Goal: Check status: Check status

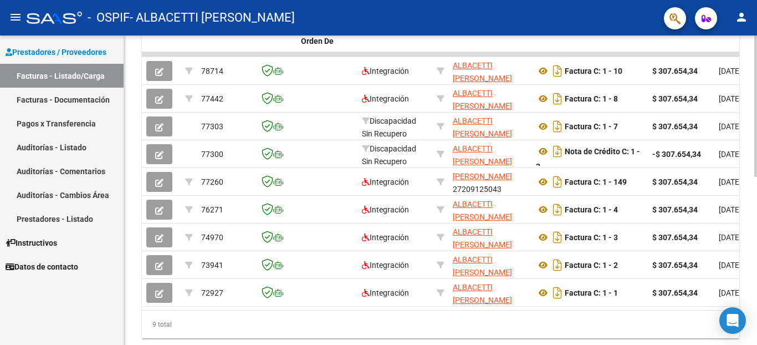
scroll to position [317, 0]
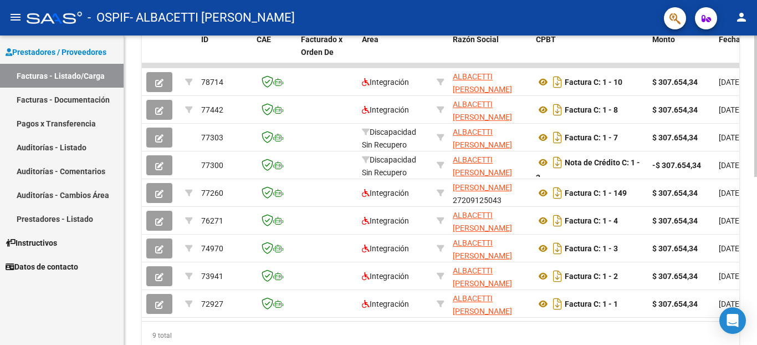
click at [756, 177] on div at bounding box center [756, 105] width 3 height 141
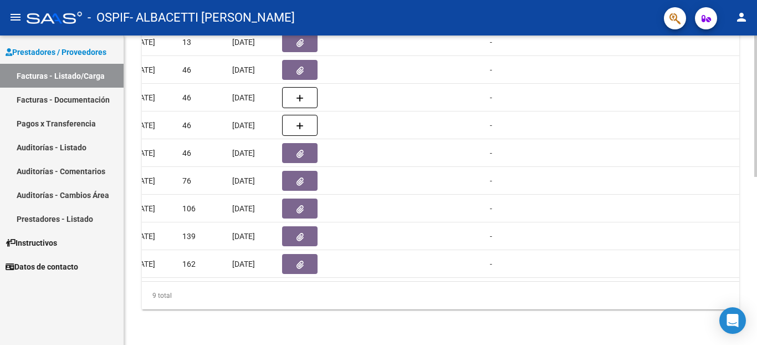
scroll to position [367, 0]
click at [755, 177] on div at bounding box center [756, 105] width 3 height 141
click at [46, 121] on link "Pagos x Transferencia" at bounding box center [62, 123] width 124 height 24
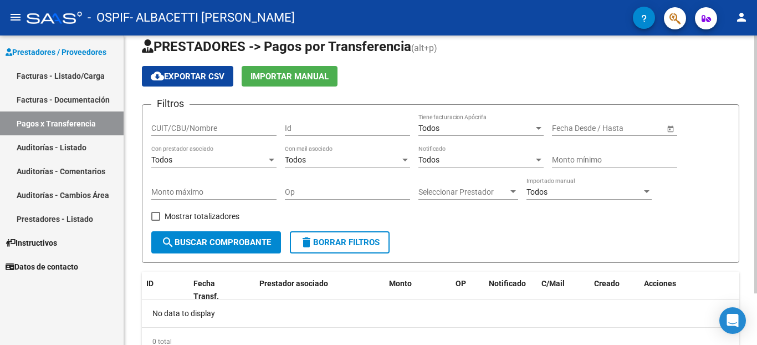
scroll to position [15, 0]
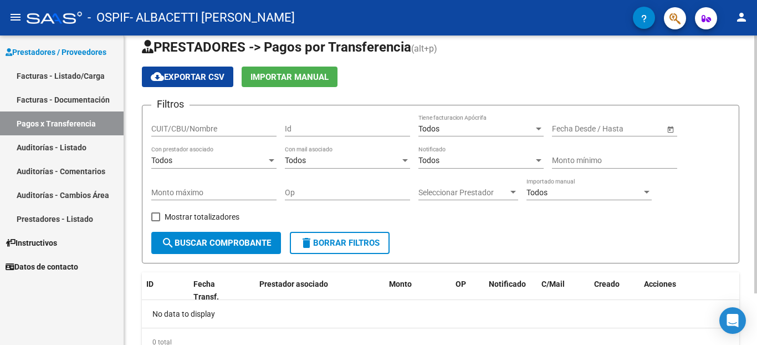
click at [756, 88] on div at bounding box center [756, 164] width 3 height 258
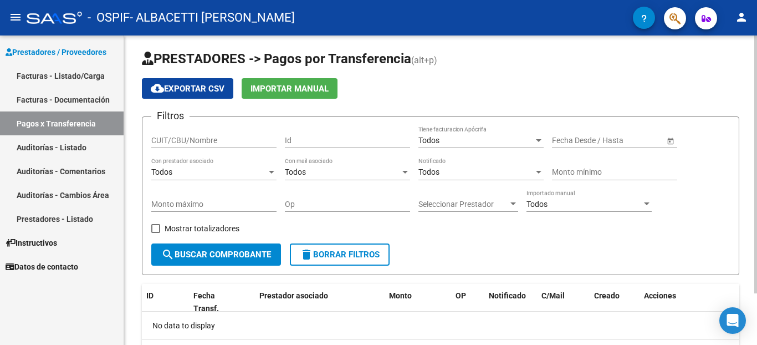
scroll to position [2, 0]
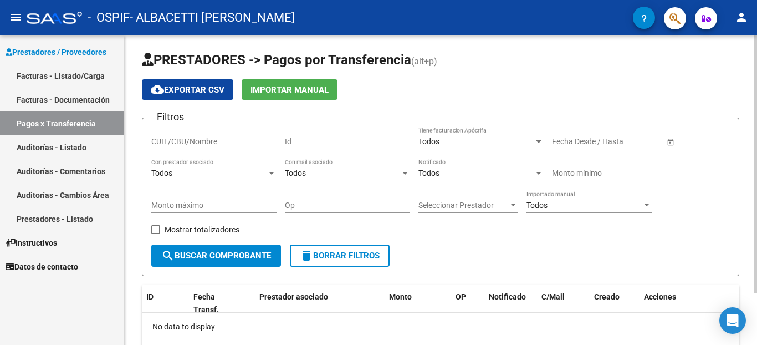
click at [752, 130] on div "PRESTADORES -> Pagos por Transferencia (alt+p) cloud_download Exportar CSV Impo…" at bounding box center [442, 218] width 636 height 371
click at [671, 140] on span "Open calendar" at bounding box center [671, 142] width 27 height 27
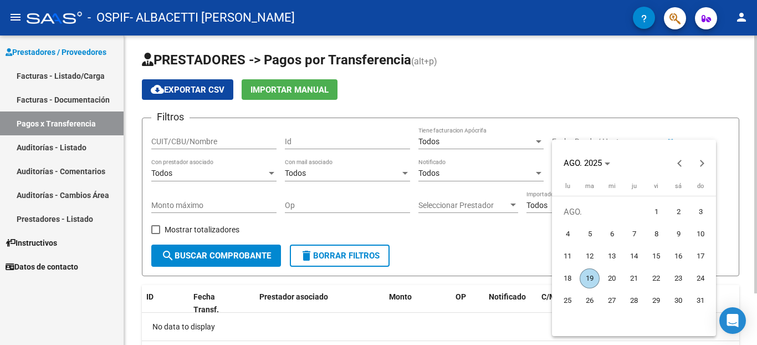
click at [671, 140] on div "AGO. 2025" at bounding box center [634, 157] width 164 height 34
click at [681, 157] on span "Previous month" at bounding box center [680, 163] width 22 height 22
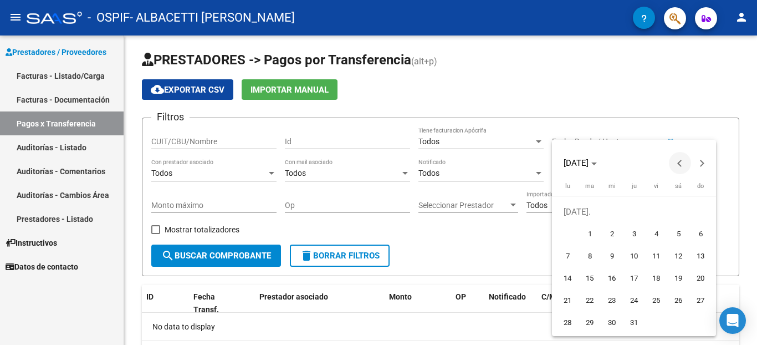
click at [681, 157] on span "Previous month" at bounding box center [680, 163] width 22 height 22
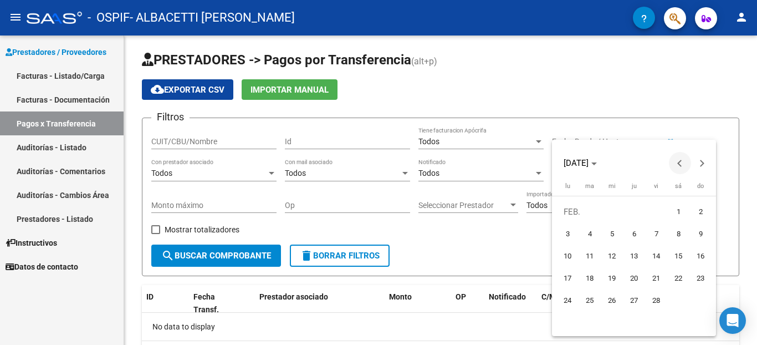
click at [681, 157] on span "Previous month" at bounding box center [680, 163] width 22 height 22
click at [700, 162] on button "Next month" at bounding box center [702, 163] width 22 height 22
click at [570, 261] on span "10" at bounding box center [568, 256] width 20 height 20
type input "10/2/2025"
click at [721, 92] on div at bounding box center [378, 172] width 757 height 345
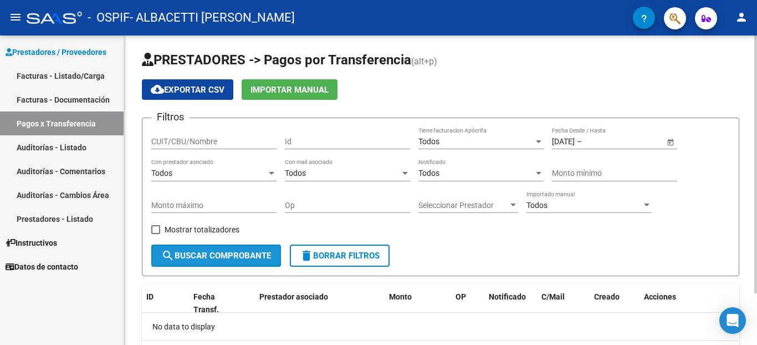
click at [249, 256] on span "search Buscar Comprobante" at bounding box center [216, 256] width 110 height 10
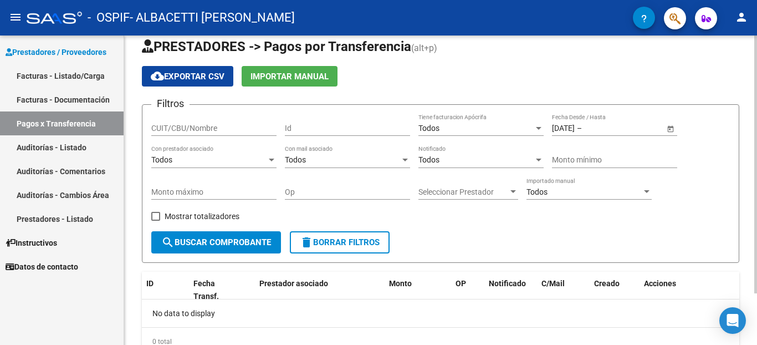
scroll to position [0, 0]
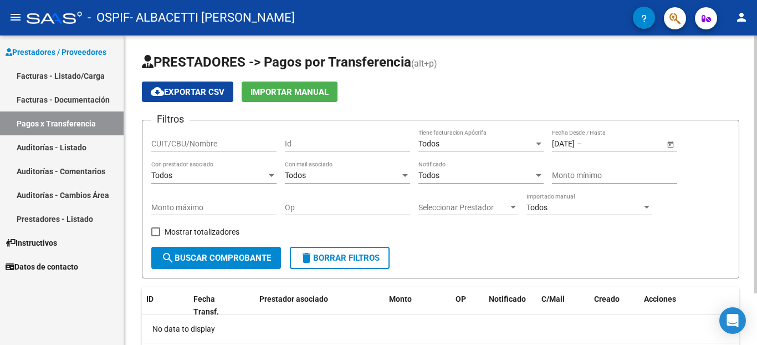
click at [757, 73] on div at bounding box center [756, 164] width 3 height 258
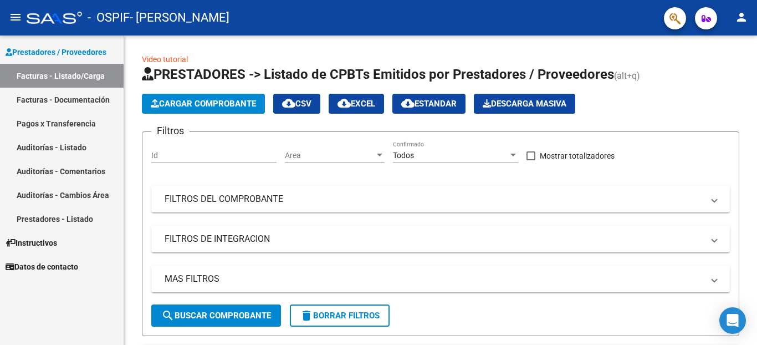
click at [741, 16] on mat-icon "person" at bounding box center [741, 17] width 13 height 13
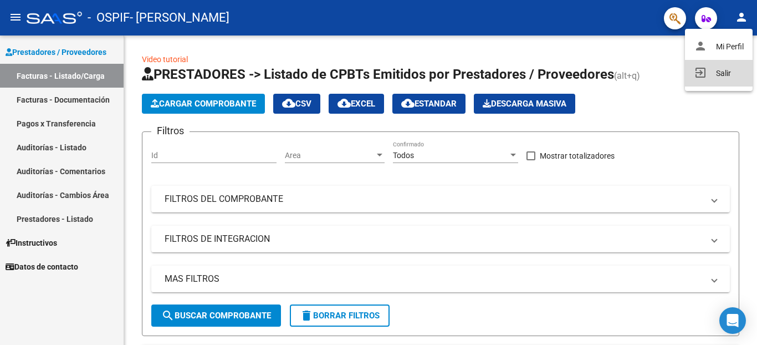
click at [736, 72] on button "exit_to_app Salir" at bounding box center [719, 73] width 68 height 27
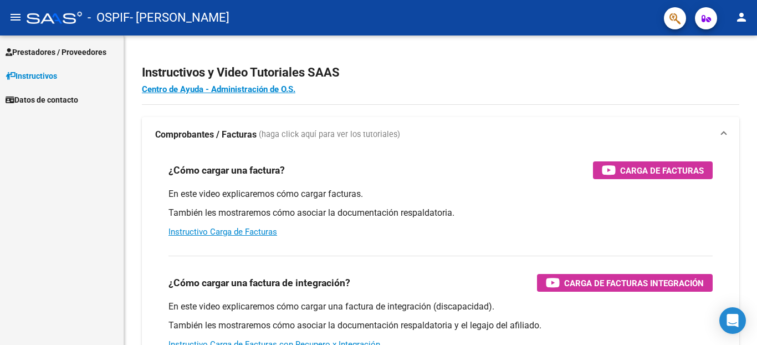
click at [34, 48] on span "Prestadores / Proveedores" at bounding box center [56, 52] width 101 height 12
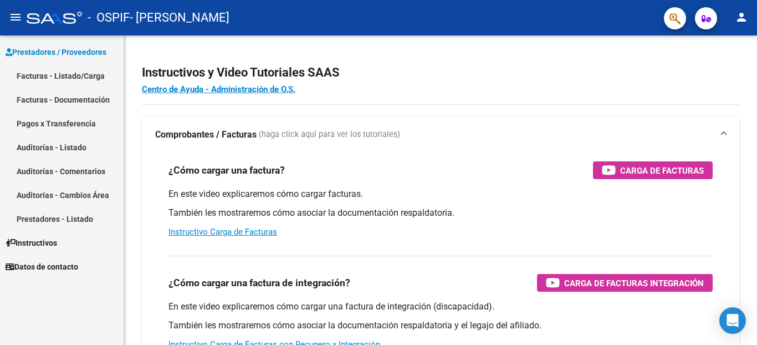
click at [40, 121] on link "Pagos x Transferencia" at bounding box center [62, 123] width 124 height 24
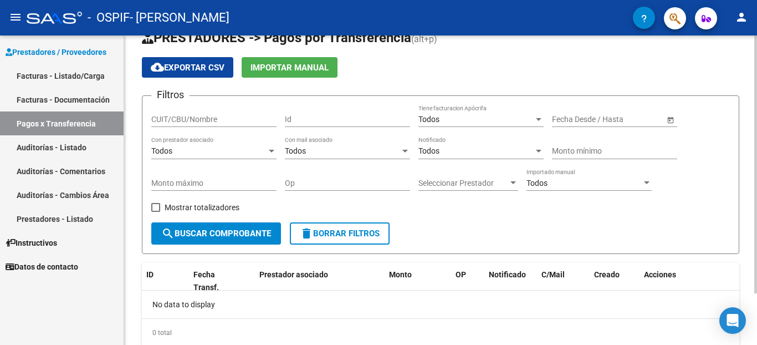
scroll to position [18, 0]
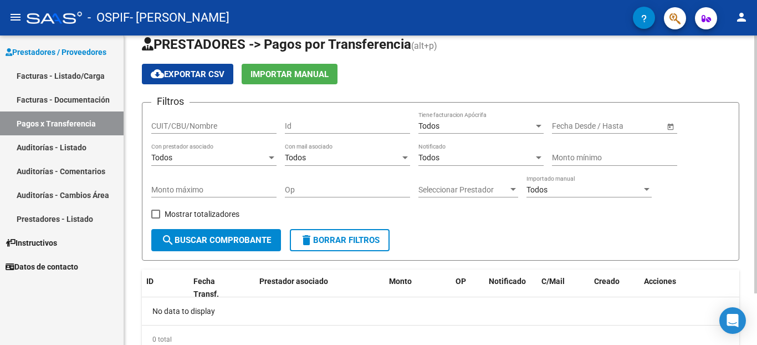
click at [757, 100] on div at bounding box center [756, 164] width 3 height 258
click at [274, 241] on button "search Buscar Comprobante" at bounding box center [216, 240] width 130 height 22
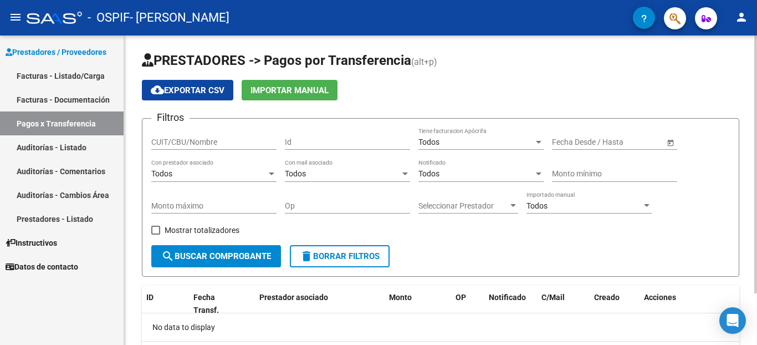
scroll to position [0, 0]
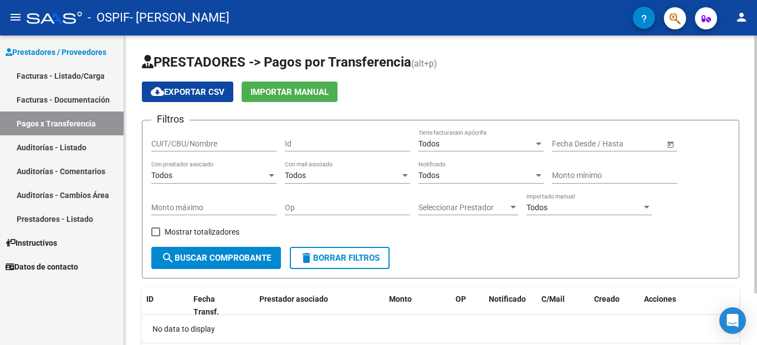
click at [756, 145] on div at bounding box center [756, 164] width 3 height 258
click at [327, 90] on span "Importar Manual" at bounding box center [290, 92] width 78 height 10
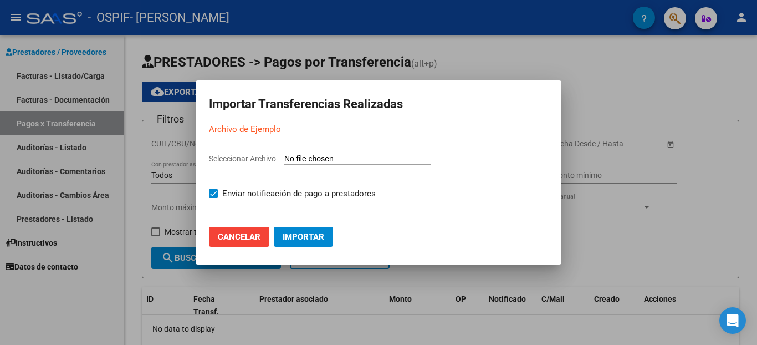
click at [231, 235] on span "Cancelar" at bounding box center [239, 237] width 43 height 10
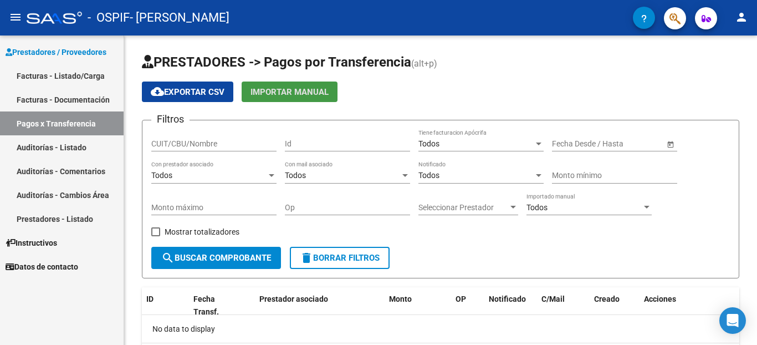
click at [91, 170] on link "Auditorías - Comentarios" at bounding box center [62, 171] width 124 height 24
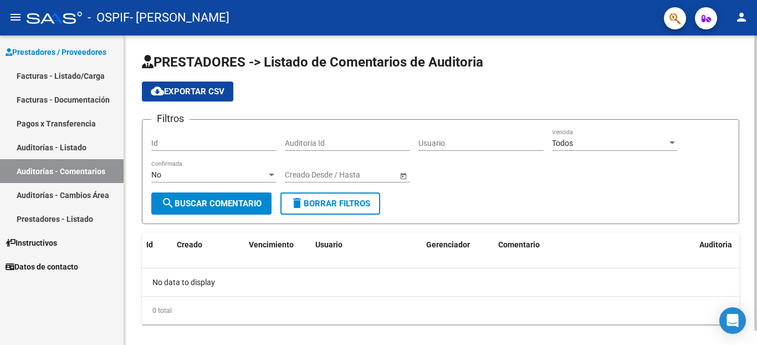
click at [757, 49] on div at bounding box center [756, 182] width 3 height 295
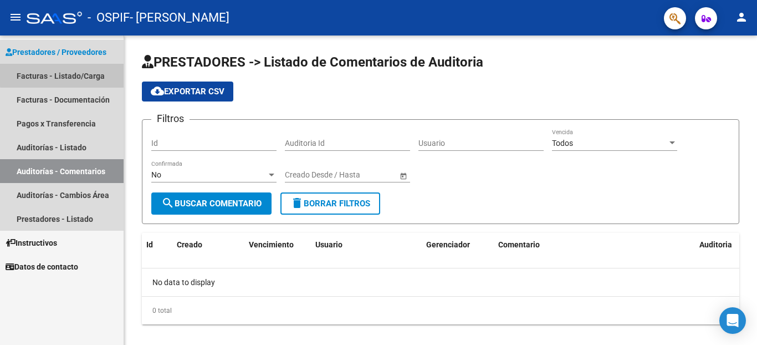
click at [70, 74] on link "Facturas - Listado/Carga" at bounding box center [62, 76] width 124 height 24
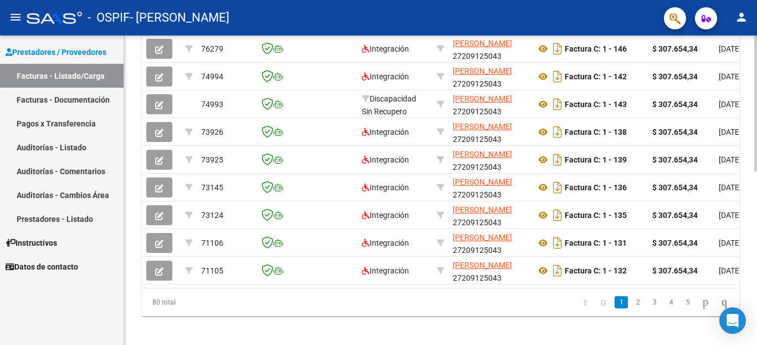
click at [757, 171] on div at bounding box center [756, 103] width 3 height 136
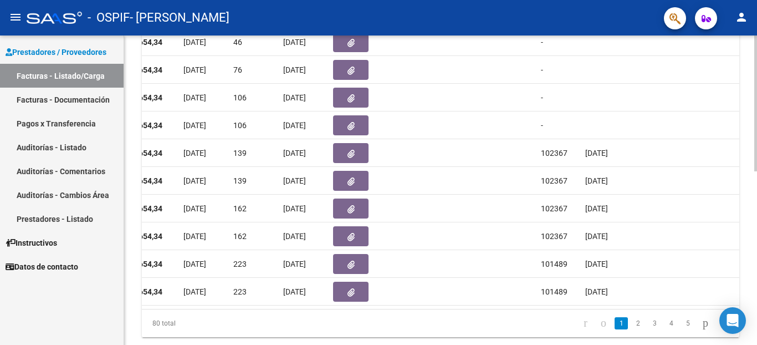
scroll to position [349, 0]
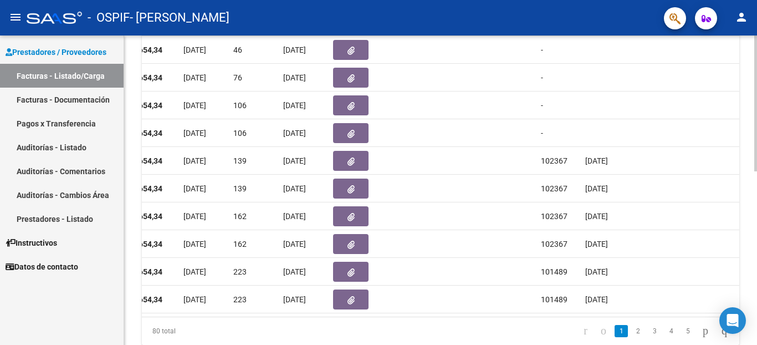
click at [757, 171] on div at bounding box center [756, 103] width 3 height 136
